Goal: Find specific page/section: Find specific page/section

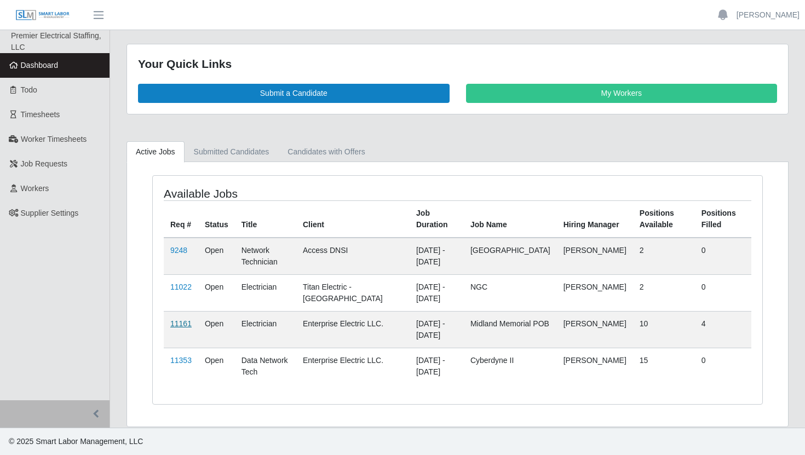
click at [171, 321] on link "11161" at bounding box center [180, 323] width 21 height 9
click at [181, 319] on link "11161" at bounding box center [180, 323] width 21 height 9
click at [220, 326] on td "Open" at bounding box center [216, 329] width 37 height 37
click at [169, 322] on td "11161" at bounding box center [181, 329] width 34 height 37
click at [175, 322] on link "11161" at bounding box center [180, 323] width 21 height 9
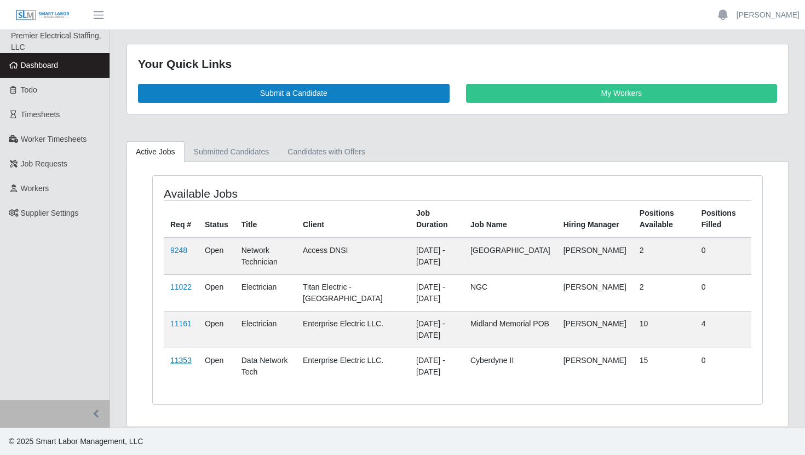
click at [188, 360] on link "11353" at bounding box center [180, 360] width 21 height 9
